Goal: Task Accomplishment & Management: Use online tool/utility

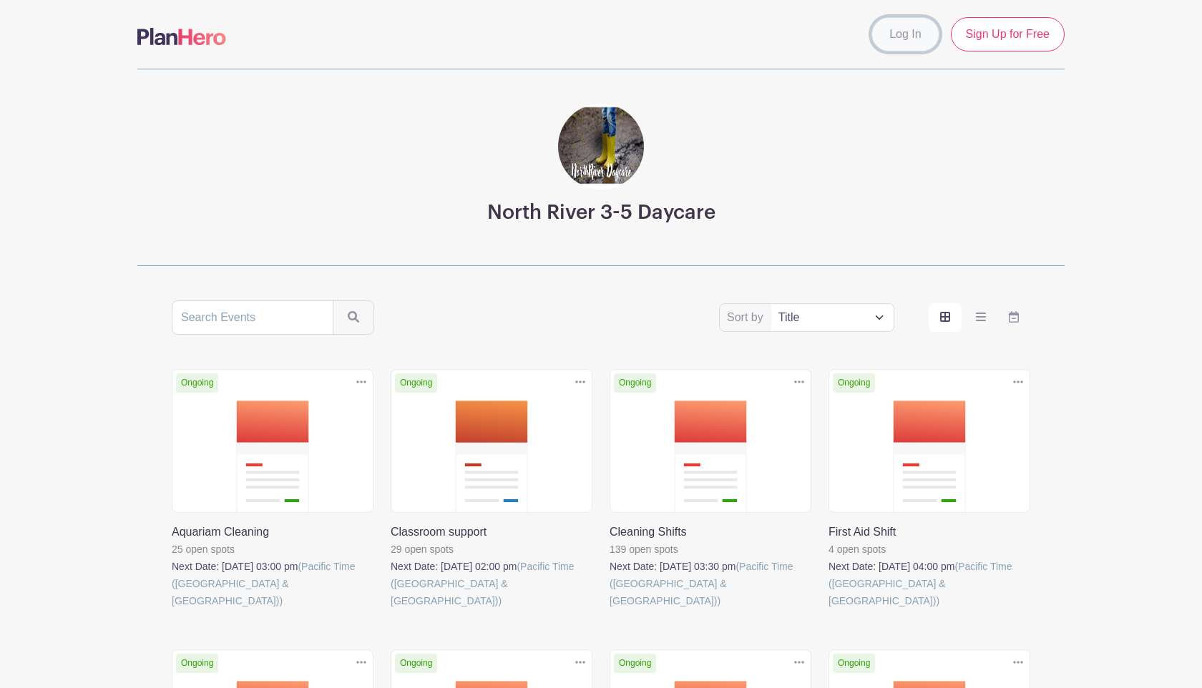
click at [902, 46] on link "Log In" at bounding box center [905, 34] width 67 height 34
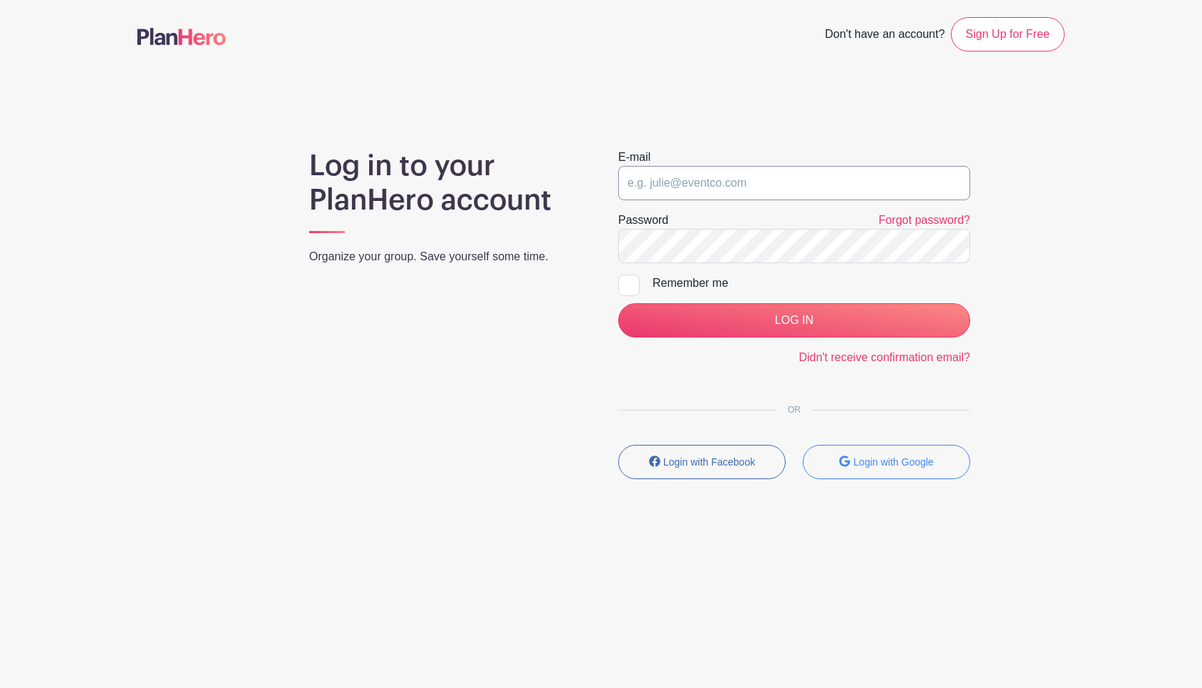
click at [738, 185] on input "email" at bounding box center [794, 183] width 352 height 34
type input "hofamilyincanada@gmail.com"
click at [495, 249] on div "Log in to your PlanHero account Organize your group. Save yourself some time. E…" at bounding box center [600, 320] width 927 height 342
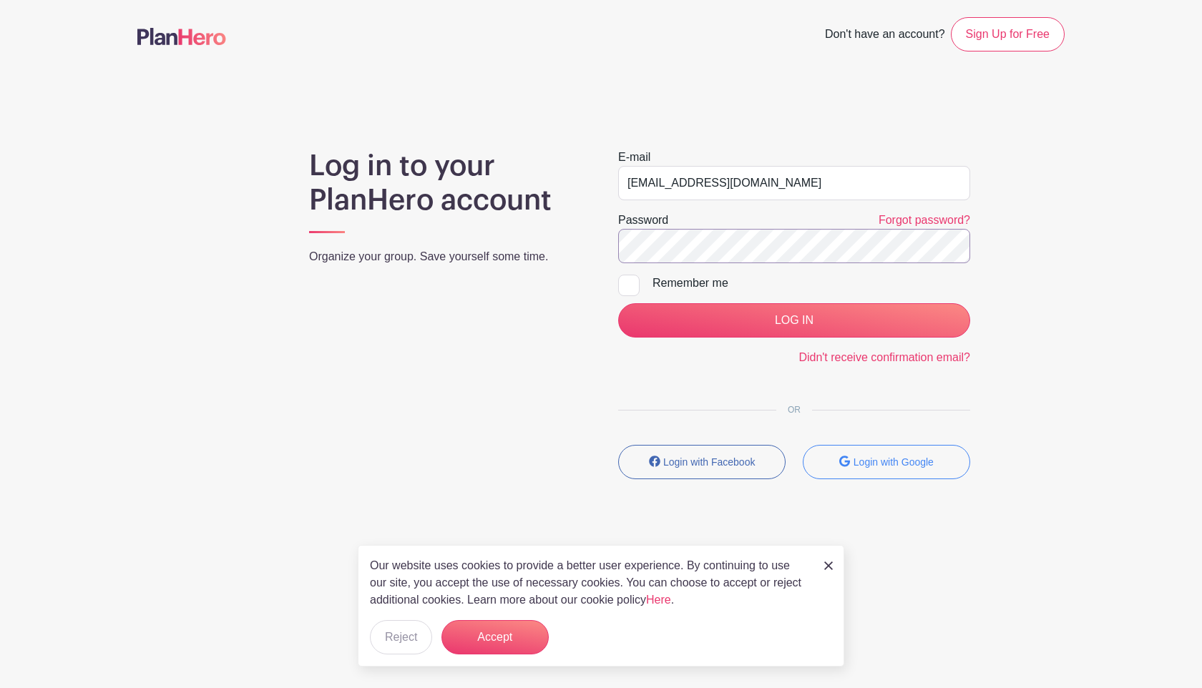
click at [618, 303] on input "LOG IN" at bounding box center [794, 320] width 352 height 34
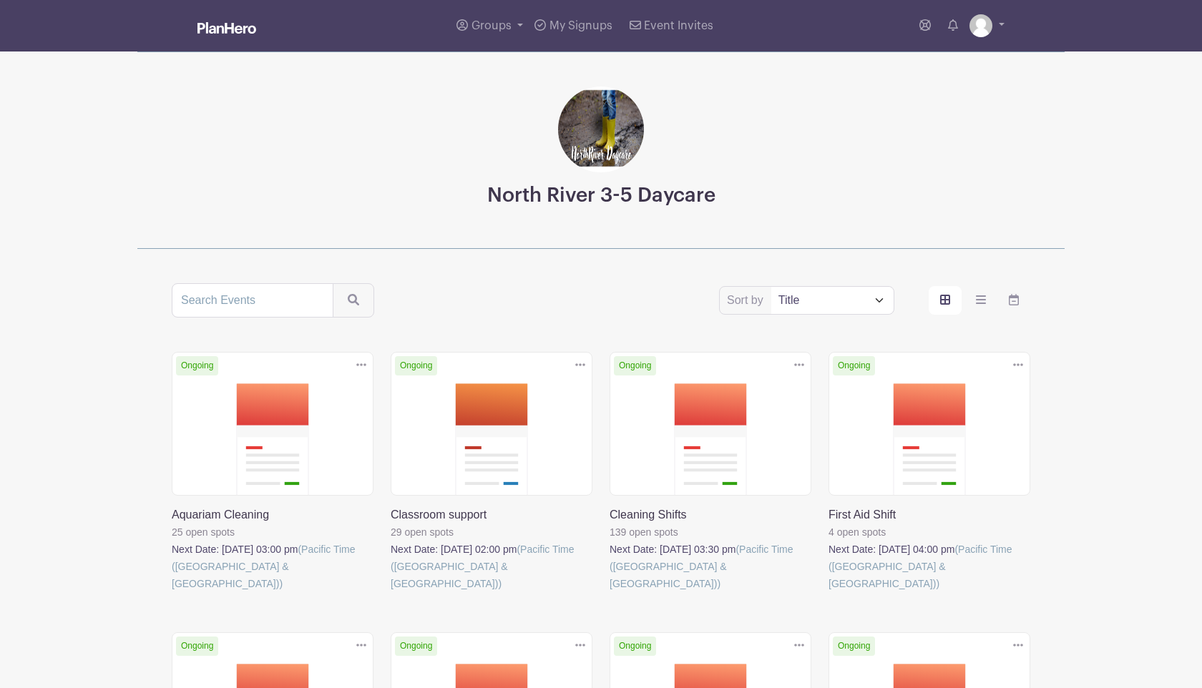
click at [1020, 316] on div "Sort by Title Recently modified Newest Upcoming dates" at bounding box center [601, 300] width 859 height 34
click at [1018, 300] on icon "order and view" at bounding box center [1014, 299] width 10 height 11
click at [0, 0] on input "order and view" at bounding box center [0, 0] width 0 height 0
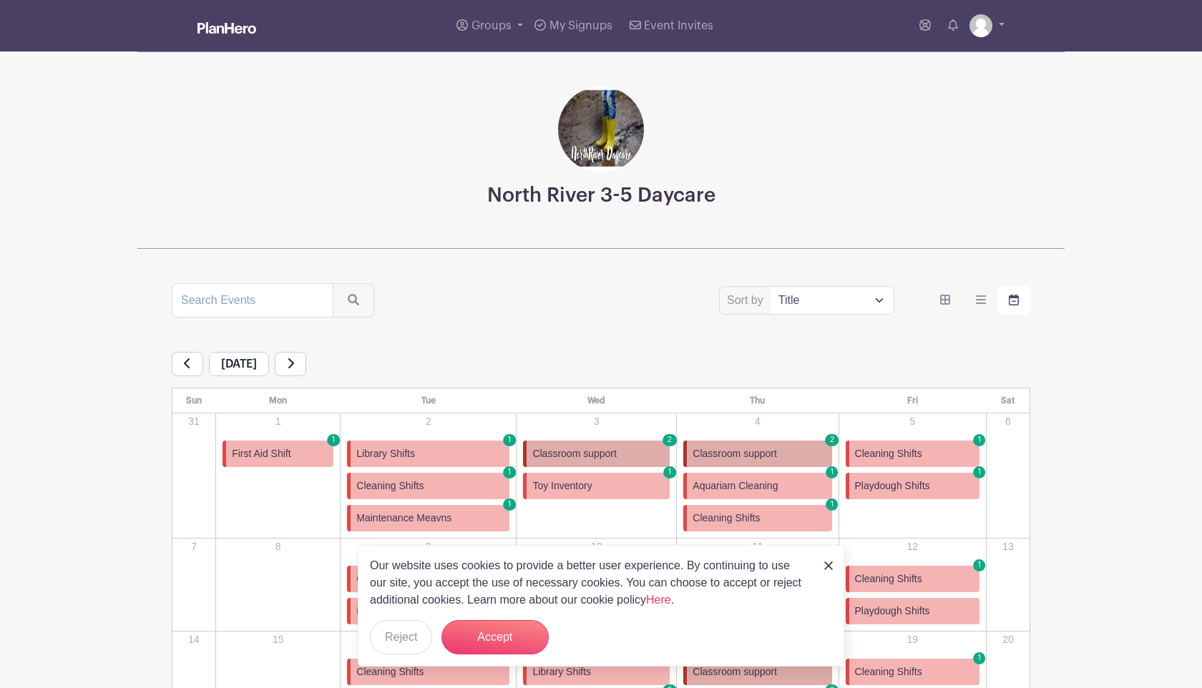
scroll to position [376, 0]
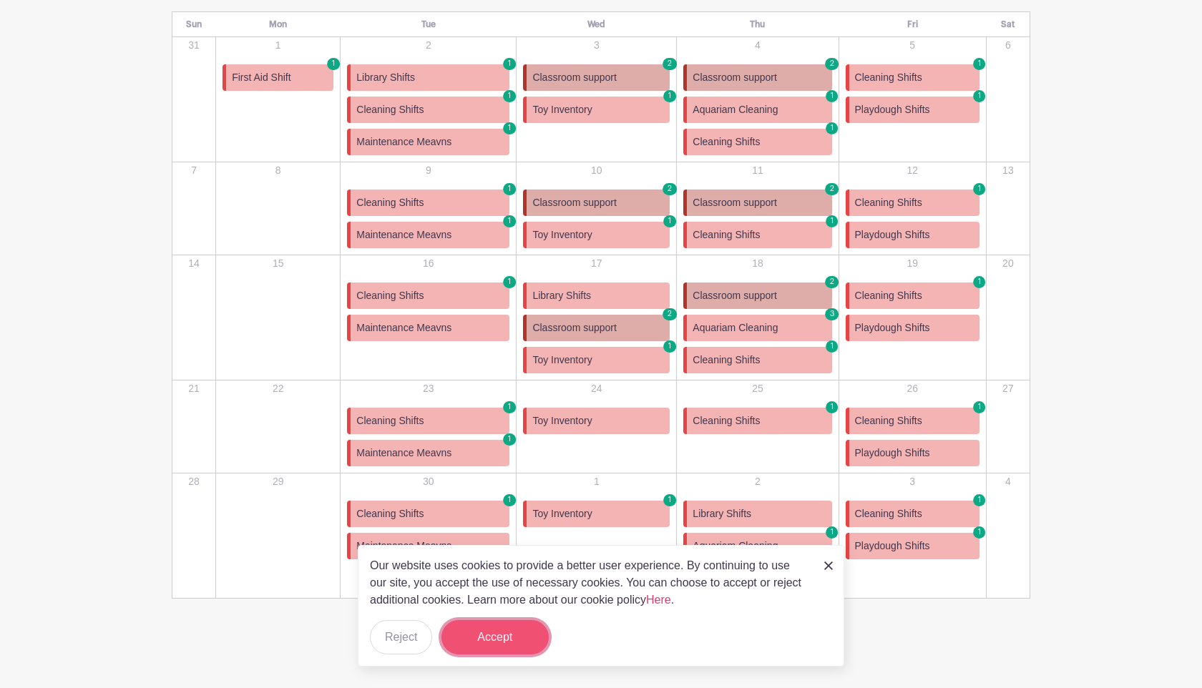
click at [477, 642] on button "Accept" at bounding box center [494, 637] width 107 height 34
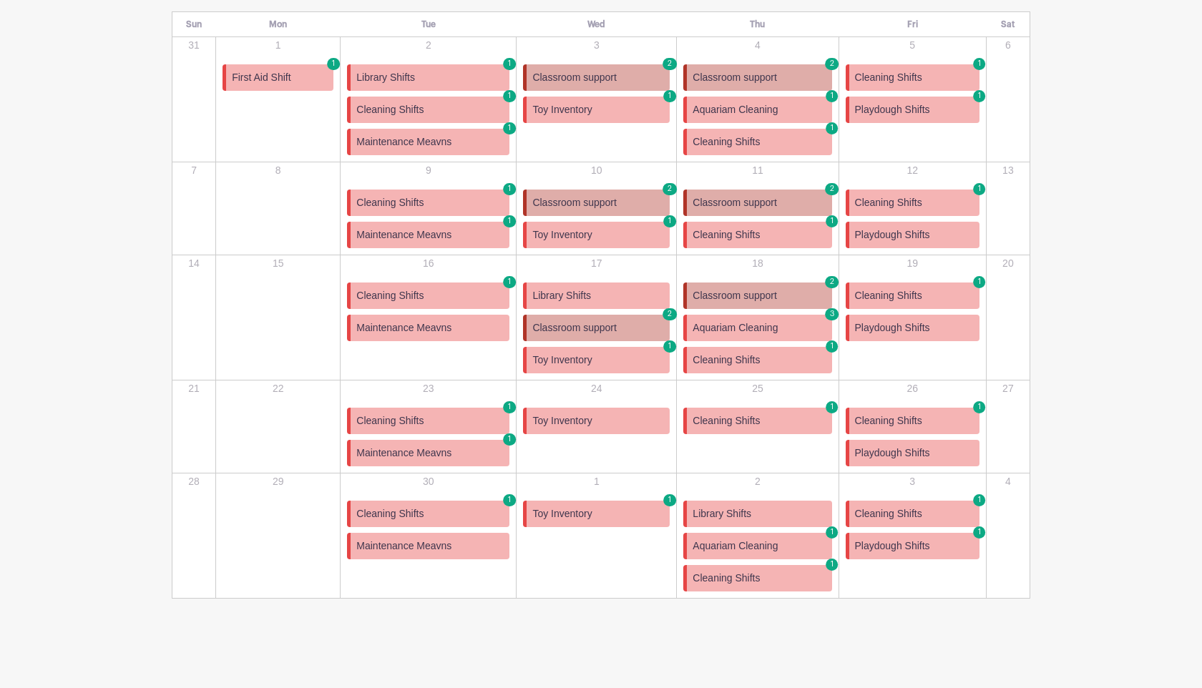
click at [765, 137] on link "Cleaning Shifts 1" at bounding box center [757, 142] width 148 height 26
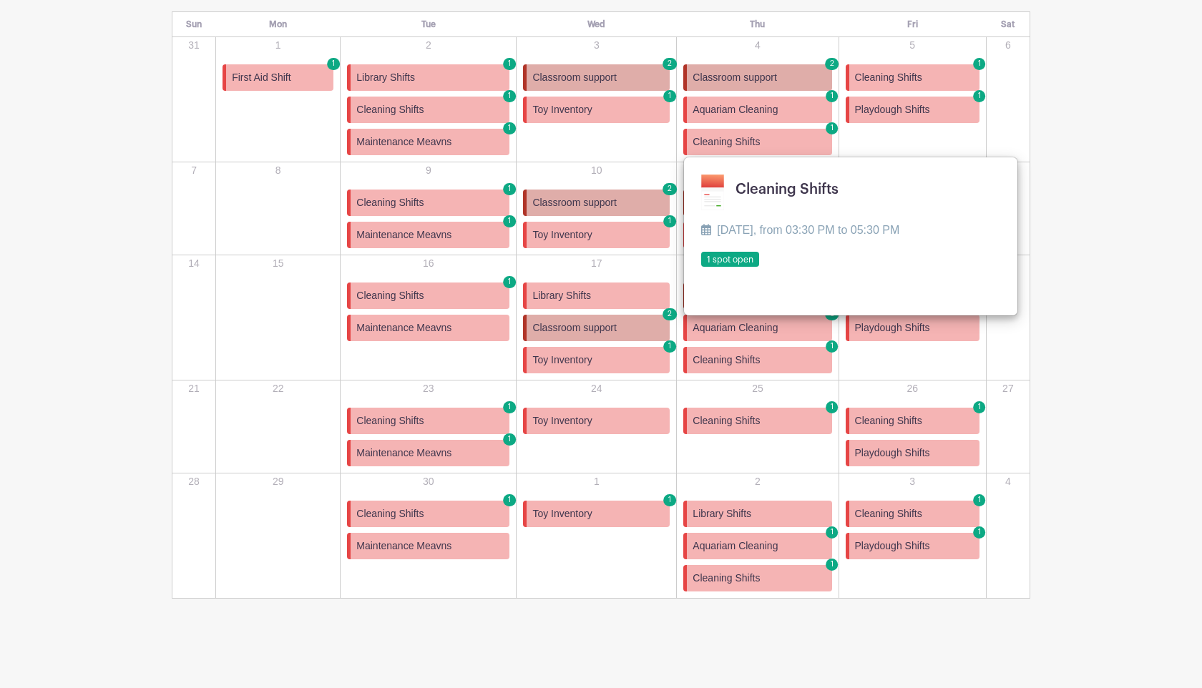
click at [701, 268] on link at bounding box center [701, 268] width 0 height 0
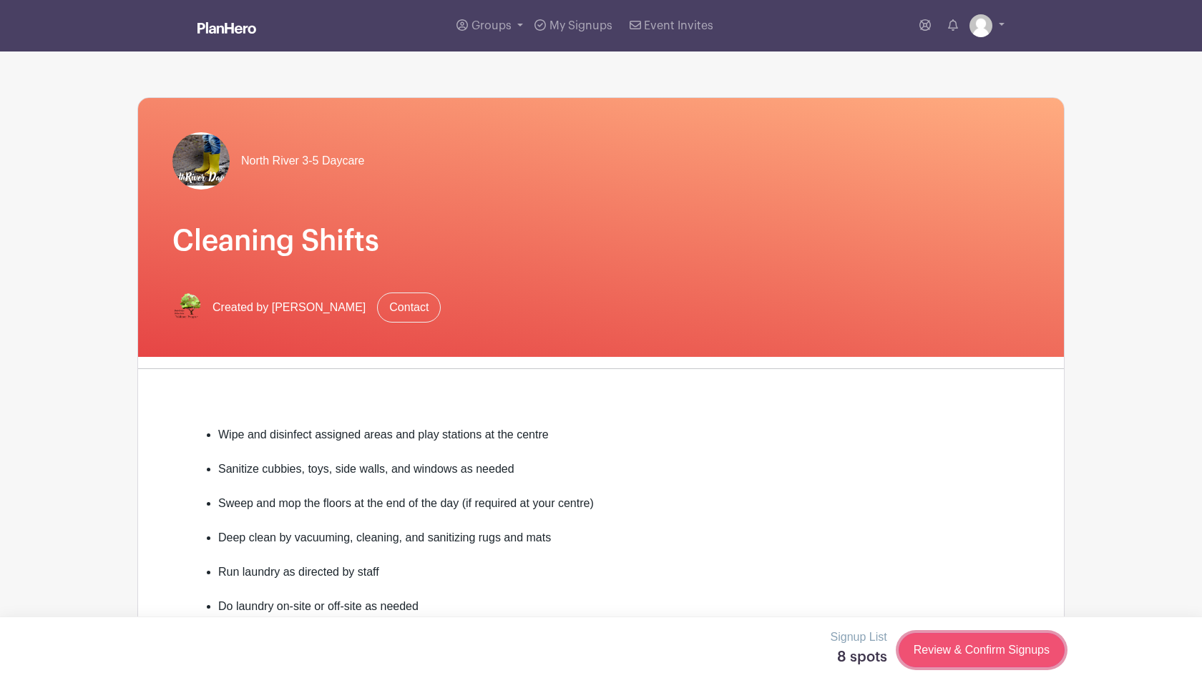
click at [925, 647] on link "Review & Confirm Signups" at bounding box center [982, 650] width 166 height 34
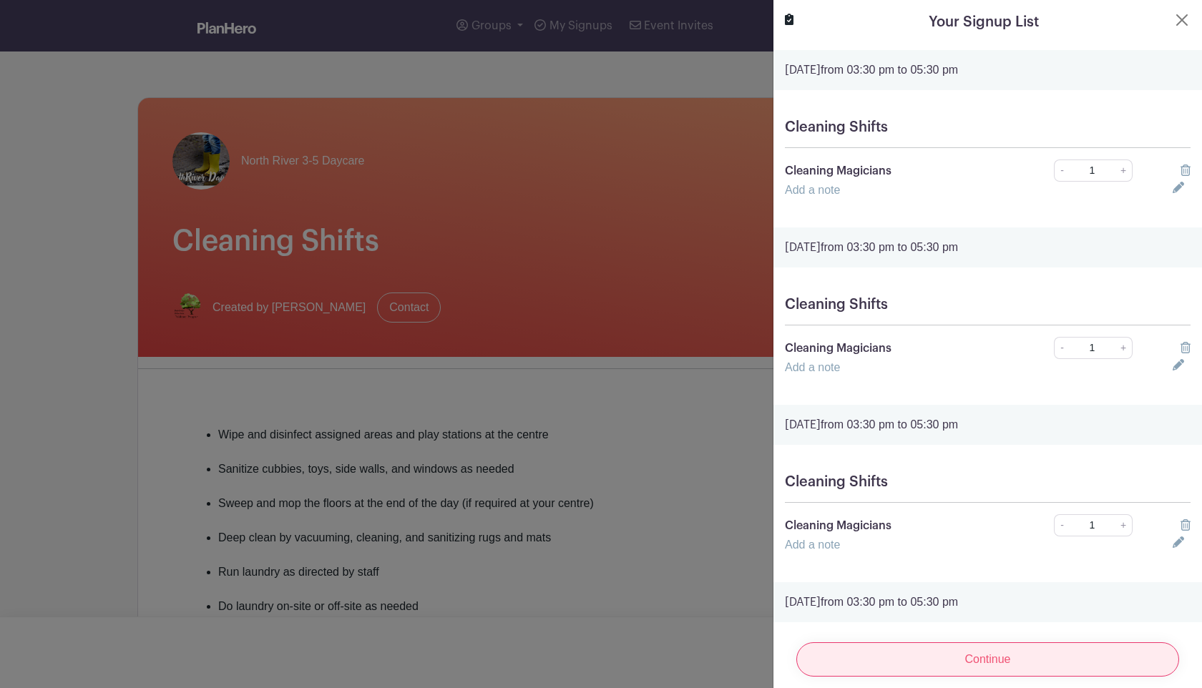
click at [929, 651] on input "Continue" at bounding box center [987, 660] width 383 height 34
click at [957, 668] on input "Continue" at bounding box center [987, 660] width 383 height 34
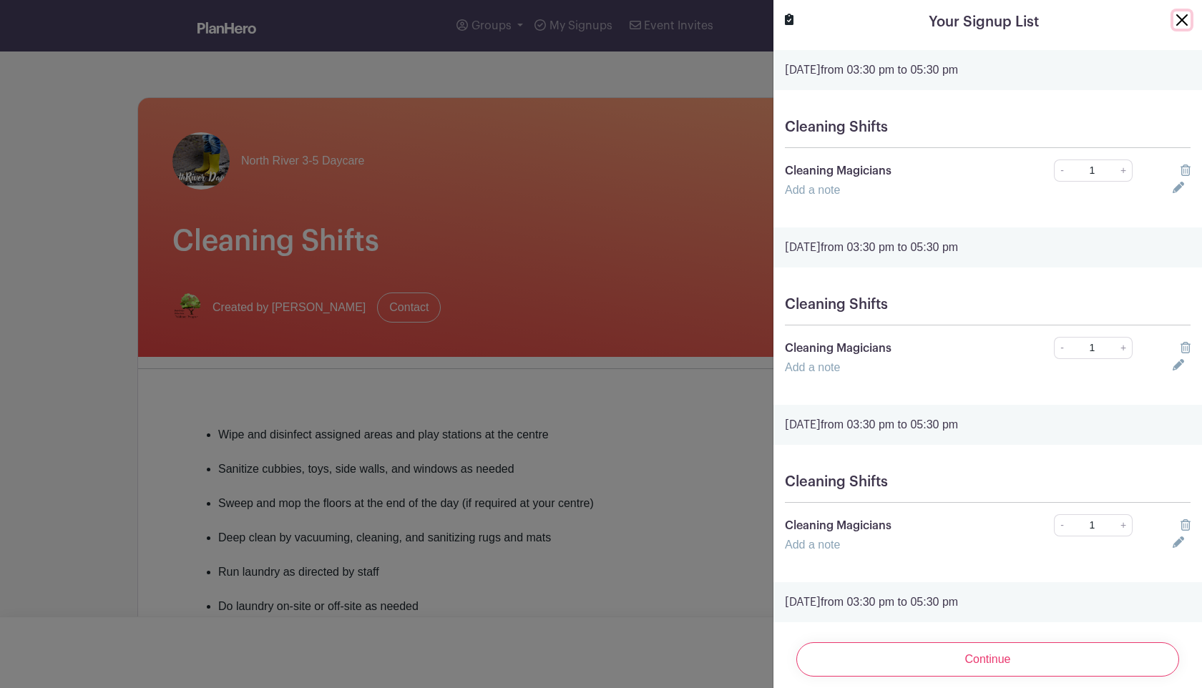
click at [1180, 22] on button "Close" at bounding box center [1182, 19] width 17 height 17
